Goal: Transaction & Acquisition: Obtain resource

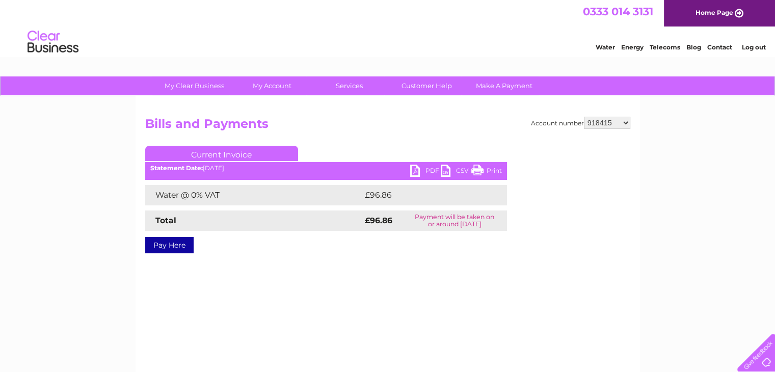
drag, startPoint x: 618, startPoint y: 124, endPoint x: 609, endPoint y: 122, distance: 9.4
click at [617, 124] on select "918415 923169 981513 1087706 30323679" at bounding box center [607, 123] width 46 height 12
select select "981513"
click at [584, 117] on select "918415 923169 981513 1087706 30323679" at bounding box center [607, 123] width 46 height 12
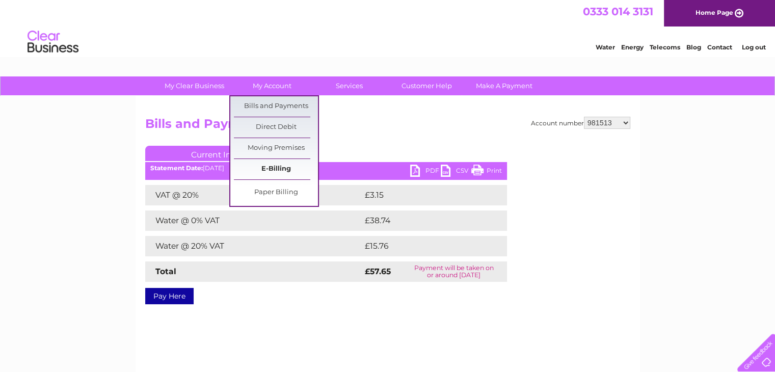
click at [273, 164] on link "E-Billing" at bounding box center [276, 169] width 84 height 20
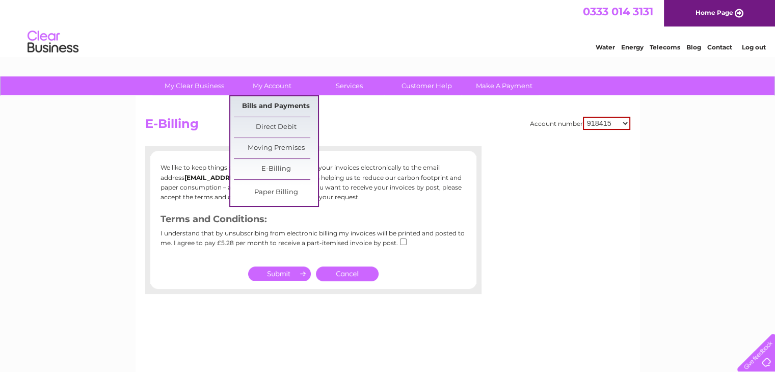
click at [276, 105] on link "Bills and Payments" at bounding box center [276, 106] width 84 height 20
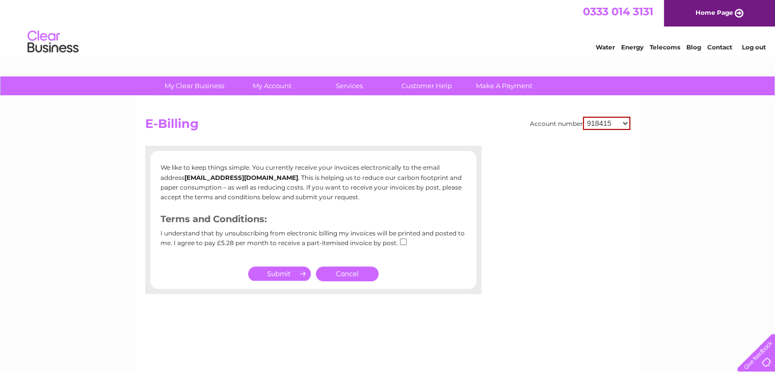
click at [617, 124] on select "918415 923169 981513 1087706 30323679" at bounding box center [606, 123] width 47 height 13
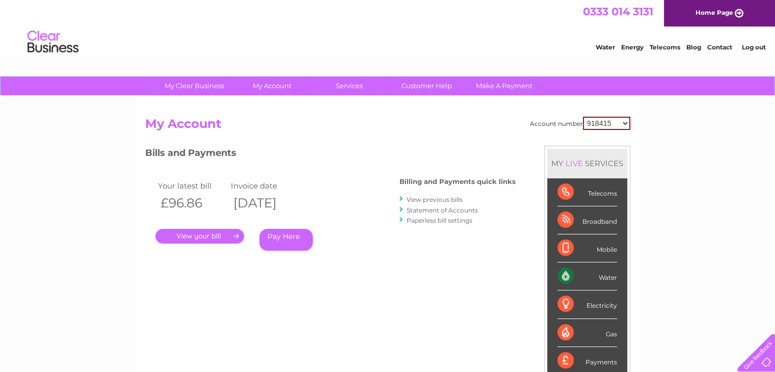
click at [604, 122] on select "918415 923169 981513 1087706 30323679" at bounding box center [606, 123] width 47 height 13
select select "981513"
click at [583, 117] on select "918415 923169 981513 1087706 30323679" at bounding box center [606, 123] width 47 height 13
click at [179, 236] on link "." at bounding box center [199, 236] width 89 height 15
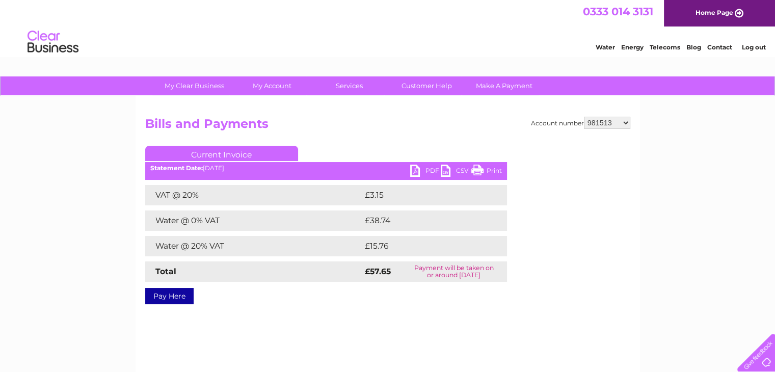
click at [431, 169] on link "PDF" at bounding box center [425, 171] width 31 height 15
drag, startPoint x: 596, startPoint y: 118, endPoint x: 609, endPoint y: 123, distance: 13.2
click at [596, 118] on select "918415 923169 981513 1087706 30323679" at bounding box center [607, 123] width 46 height 12
select select "923169"
click at [584, 117] on select "918415 923169 981513 1087706 30323679" at bounding box center [607, 123] width 46 height 12
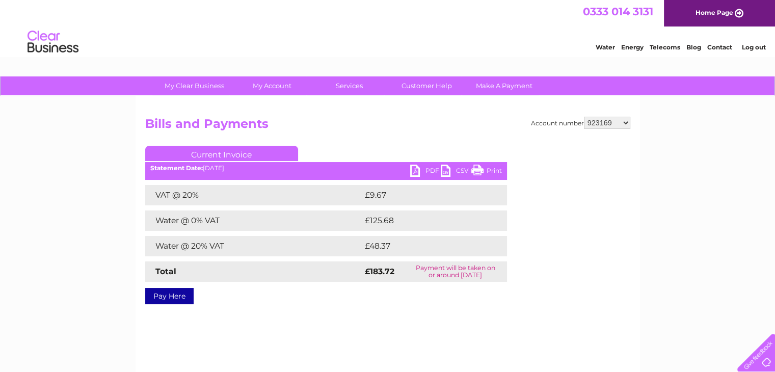
click at [432, 172] on link "PDF" at bounding box center [425, 171] width 31 height 15
click at [607, 121] on select "918415 923169 981513 1087706 30323679" at bounding box center [607, 123] width 46 height 12
select select "1087706"
click at [584, 117] on select "918415 923169 981513 1087706 30323679" at bounding box center [607, 123] width 46 height 12
click at [624, 122] on select "918415 923169 981513 1087706 30323679" at bounding box center [607, 123] width 46 height 12
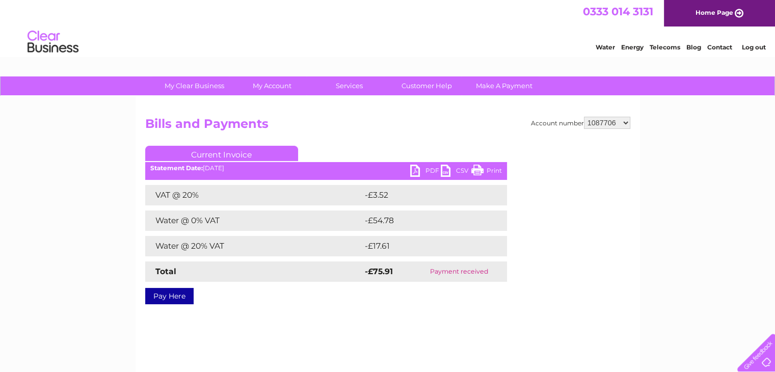
select select "30323679"
click at [584, 117] on select "918415 923169 981513 1087706 30323679" at bounding box center [607, 123] width 46 height 12
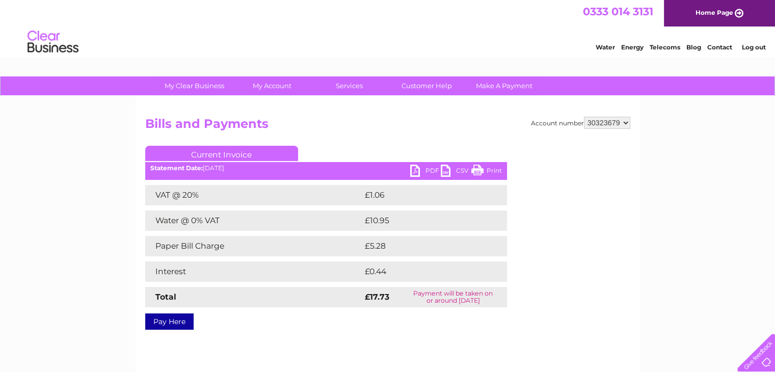
click at [430, 174] on link "PDF" at bounding box center [425, 171] width 31 height 15
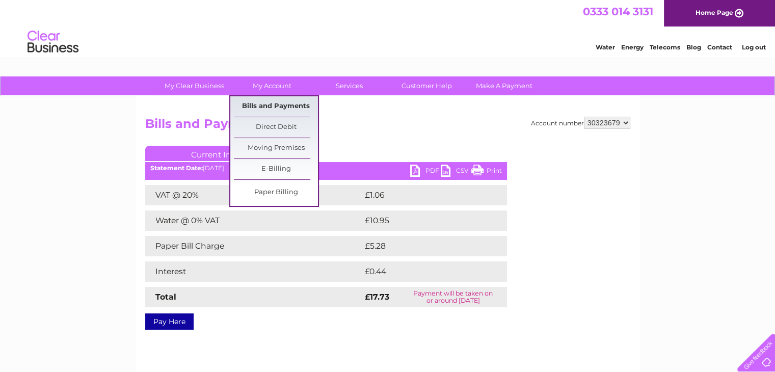
click at [271, 108] on link "Bills and Payments" at bounding box center [276, 106] width 84 height 20
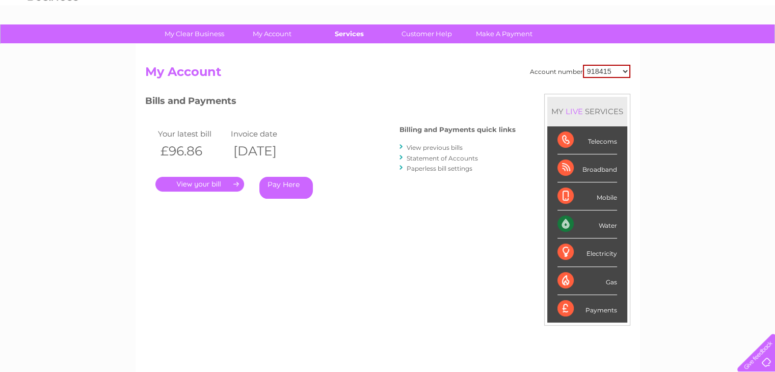
scroll to position [51, 0]
